Goal: Task Accomplishment & Management: Use online tool/utility

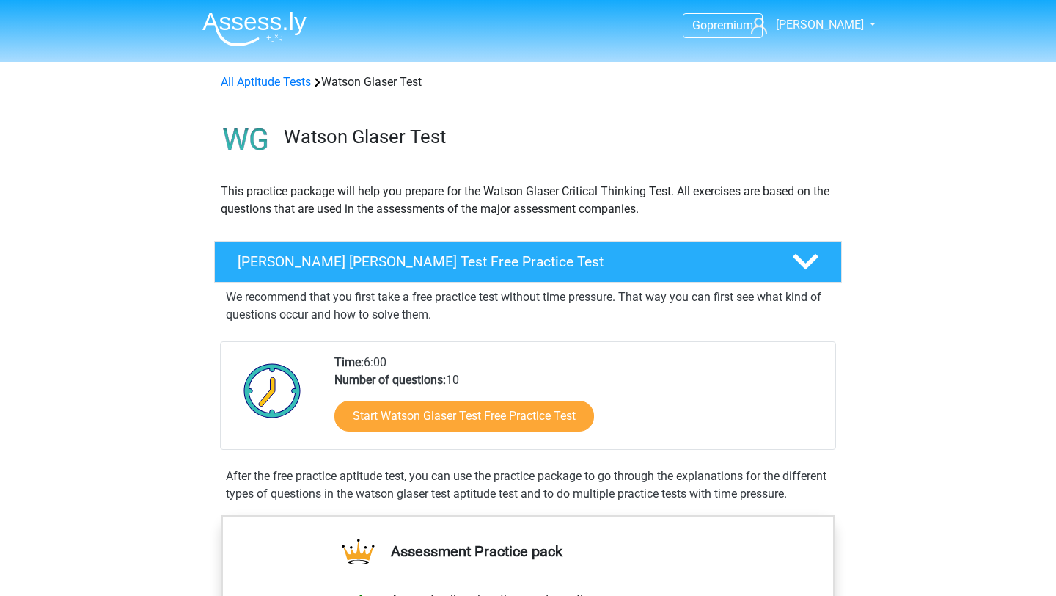
scroll to position [86, 0]
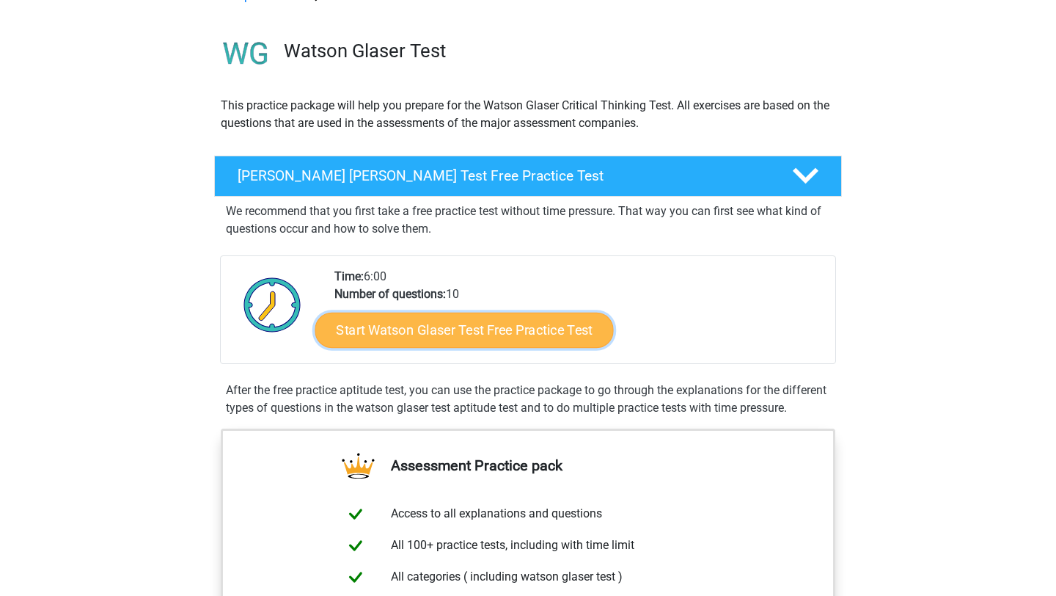
click at [439, 332] on link "Start Watson Glaser Test Free Practice Test" at bounding box center [464, 329] width 299 height 35
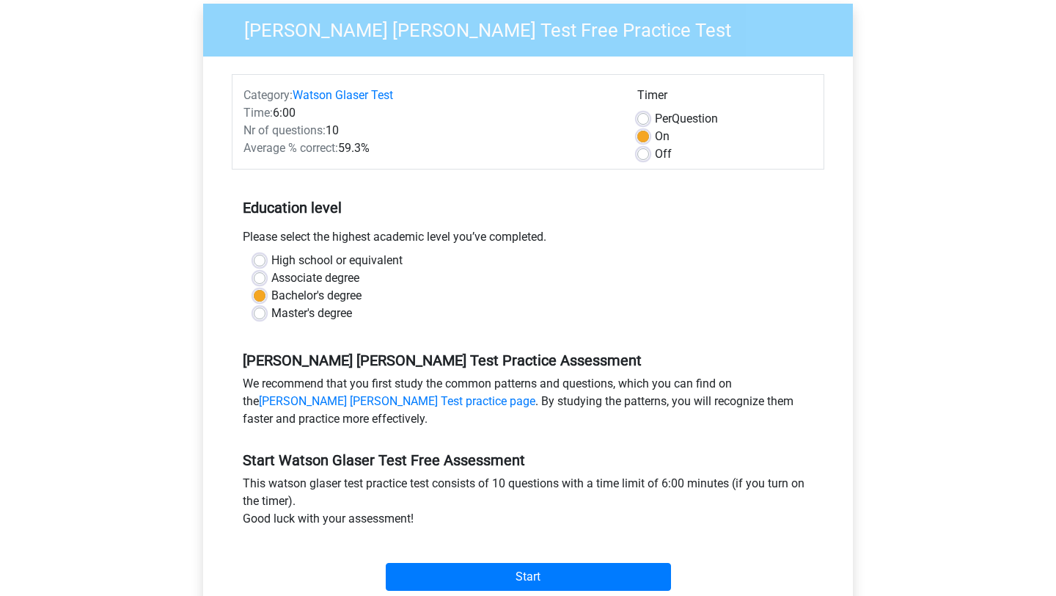
scroll to position [126, 0]
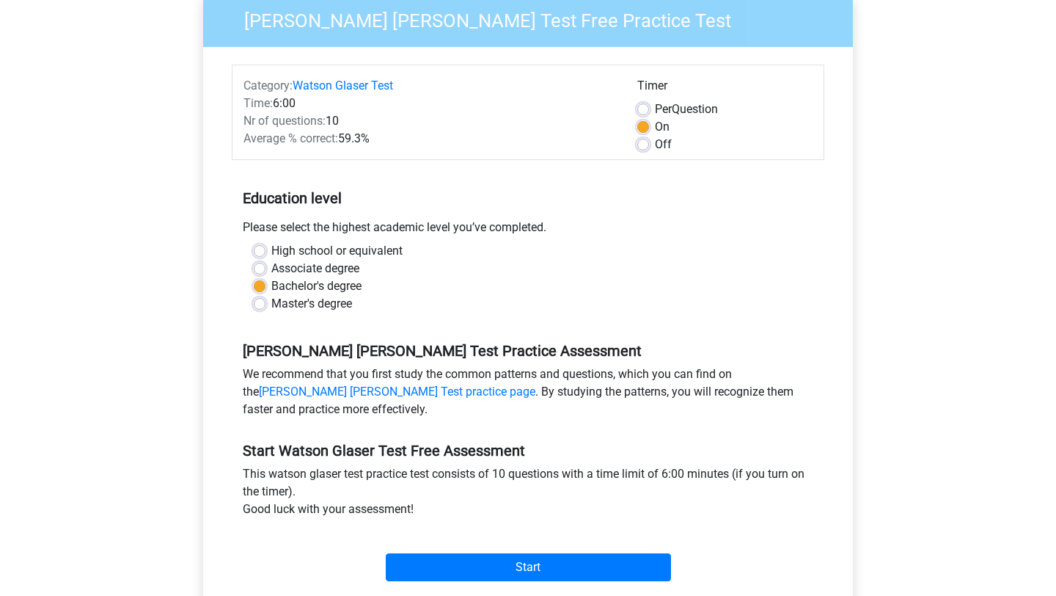
click at [342, 304] on label "Master's degree" at bounding box center [311, 304] width 81 height 18
click at [265, 304] on input "Master's degree" at bounding box center [260, 302] width 12 height 15
radio input "true"
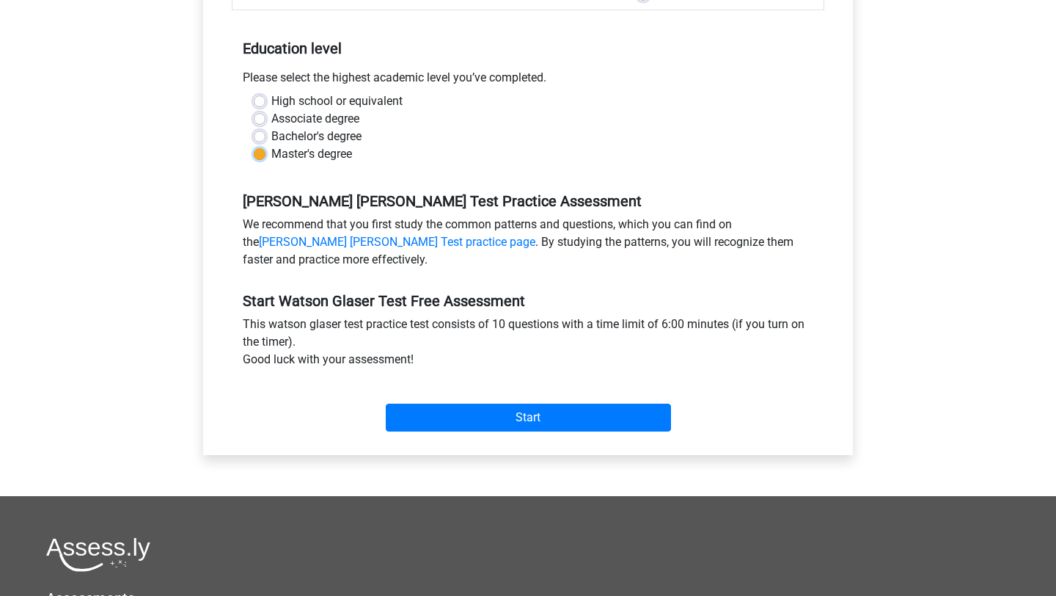
scroll to position [337, 0]
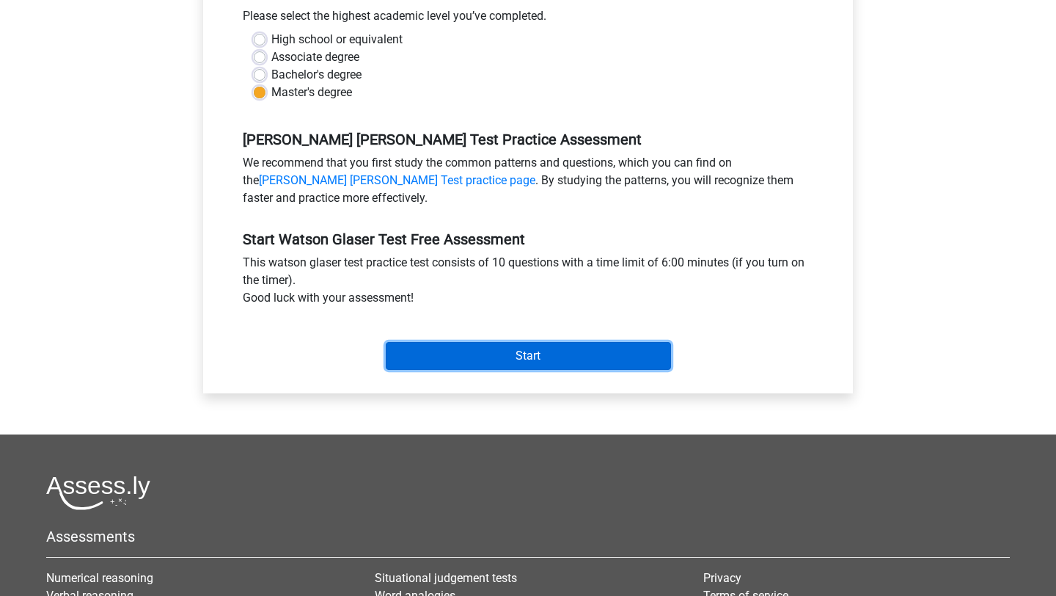
click at [458, 365] on input "Start" at bounding box center [528, 356] width 285 height 28
